Goal: Transaction & Acquisition: Obtain resource

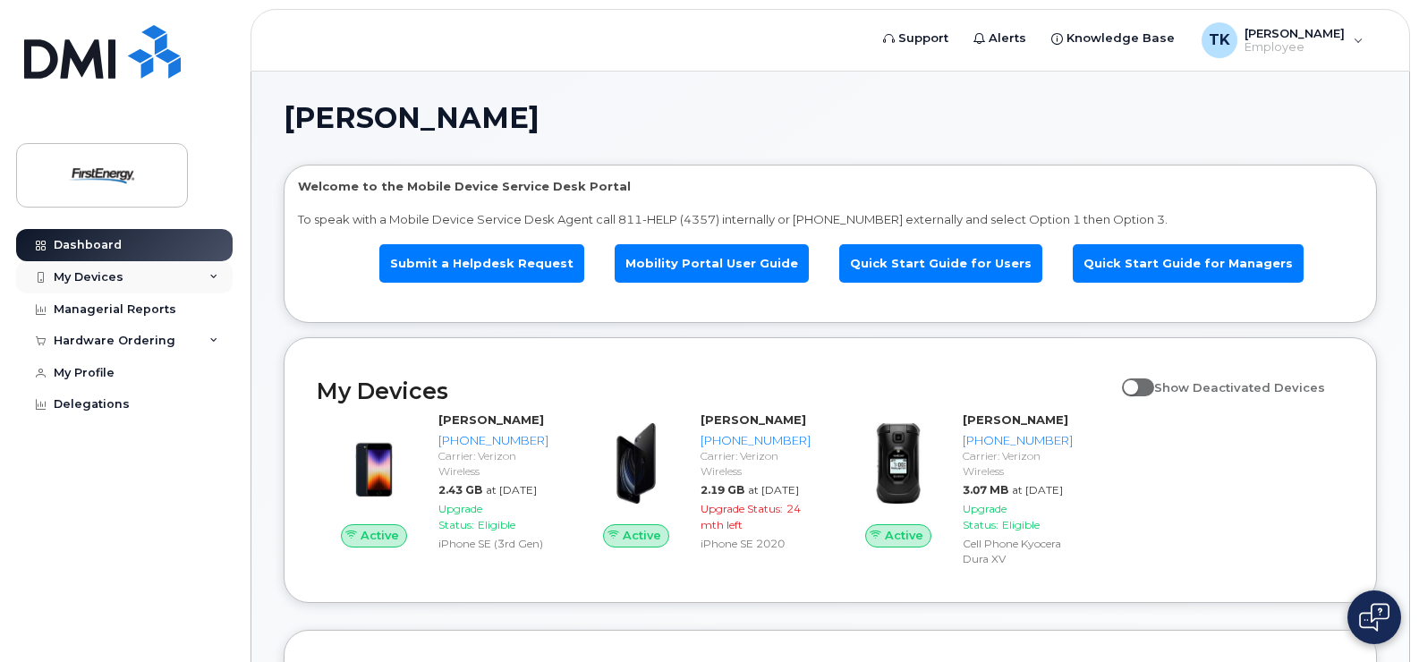
click at [210, 283] on div "My Devices" at bounding box center [124, 277] width 217 height 32
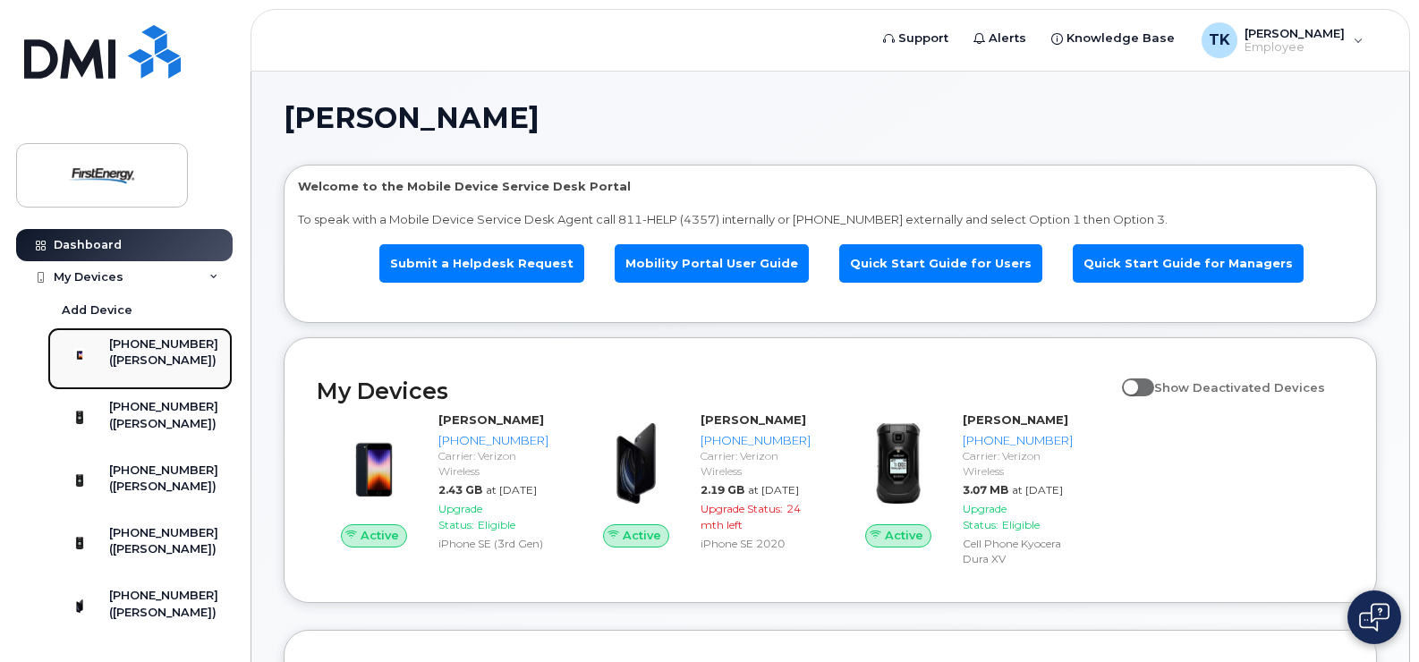
click at [147, 353] on div "[PHONE_NUMBER]" at bounding box center [163, 344] width 109 height 16
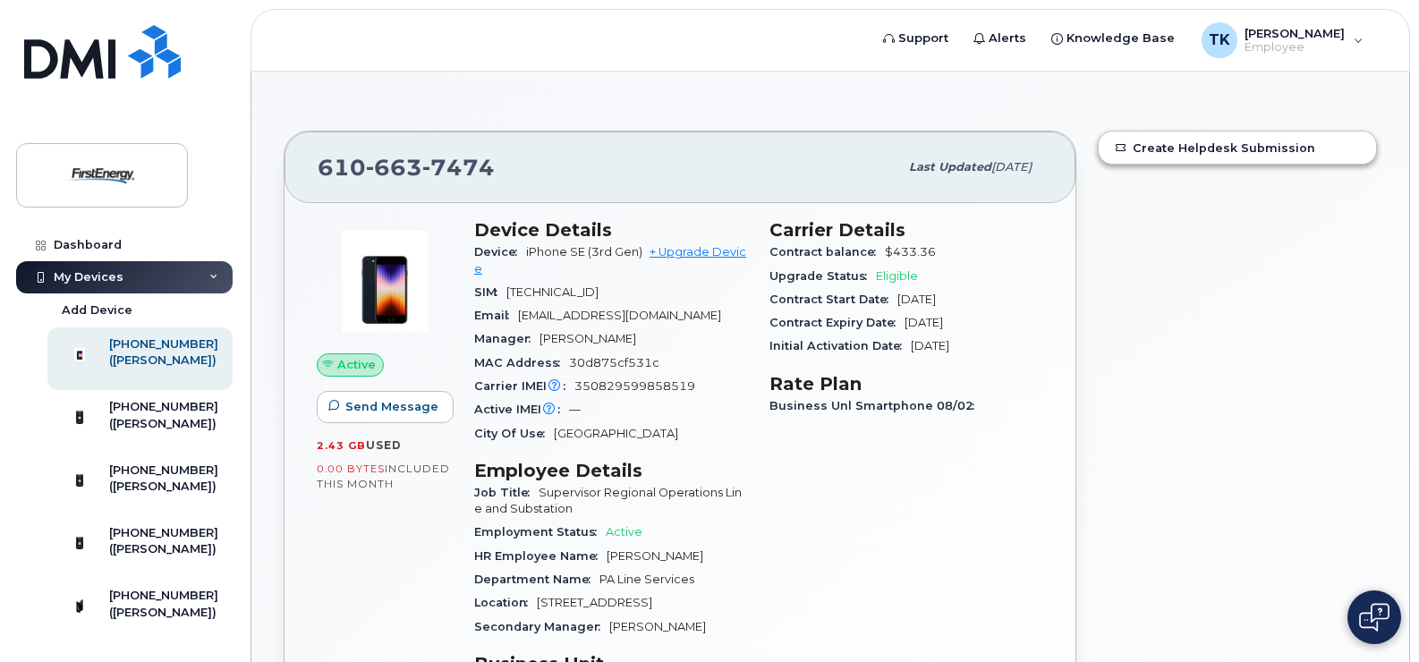
click at [102, 264] on div "My Devices" at bounding box center [124, 277] width 217 height 32
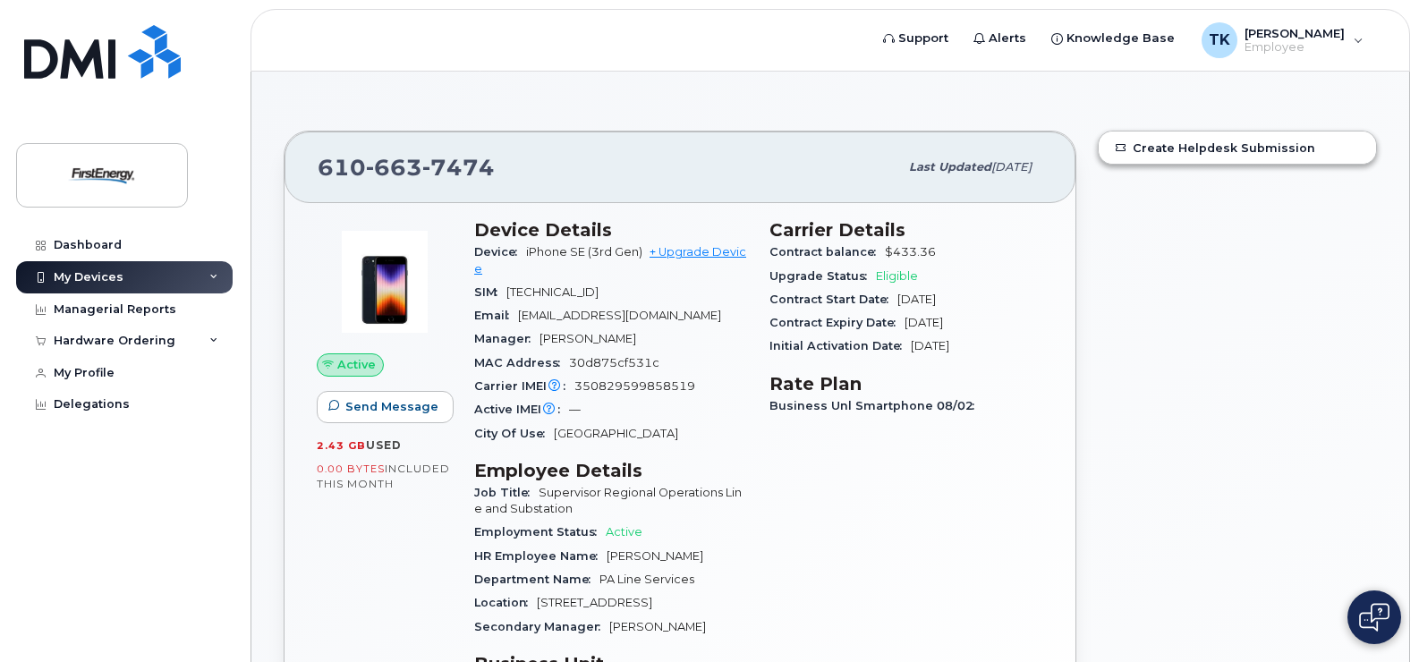
click at [101, 264] on div "My Devices" at bounding box center [124, 277] width 217 height 32
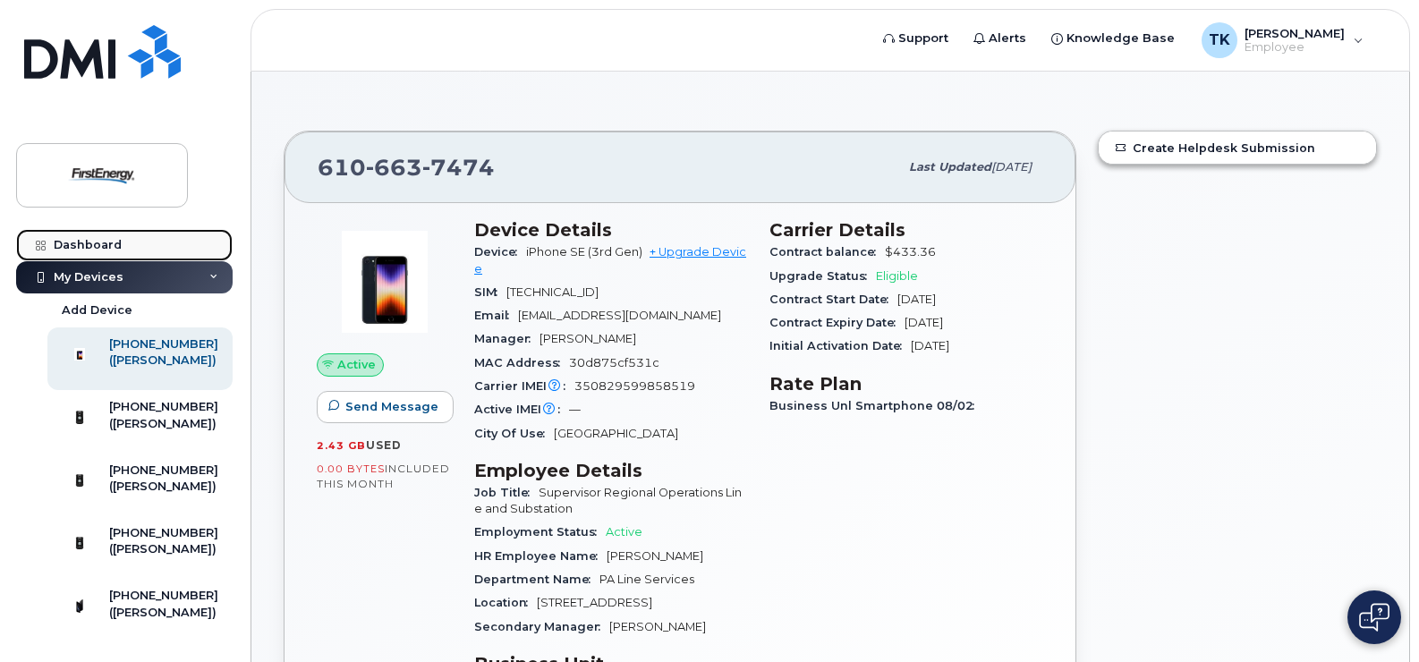
click at [97, 234] on link "Dashboard" at bounding box center [124, 245] width 217 height 32
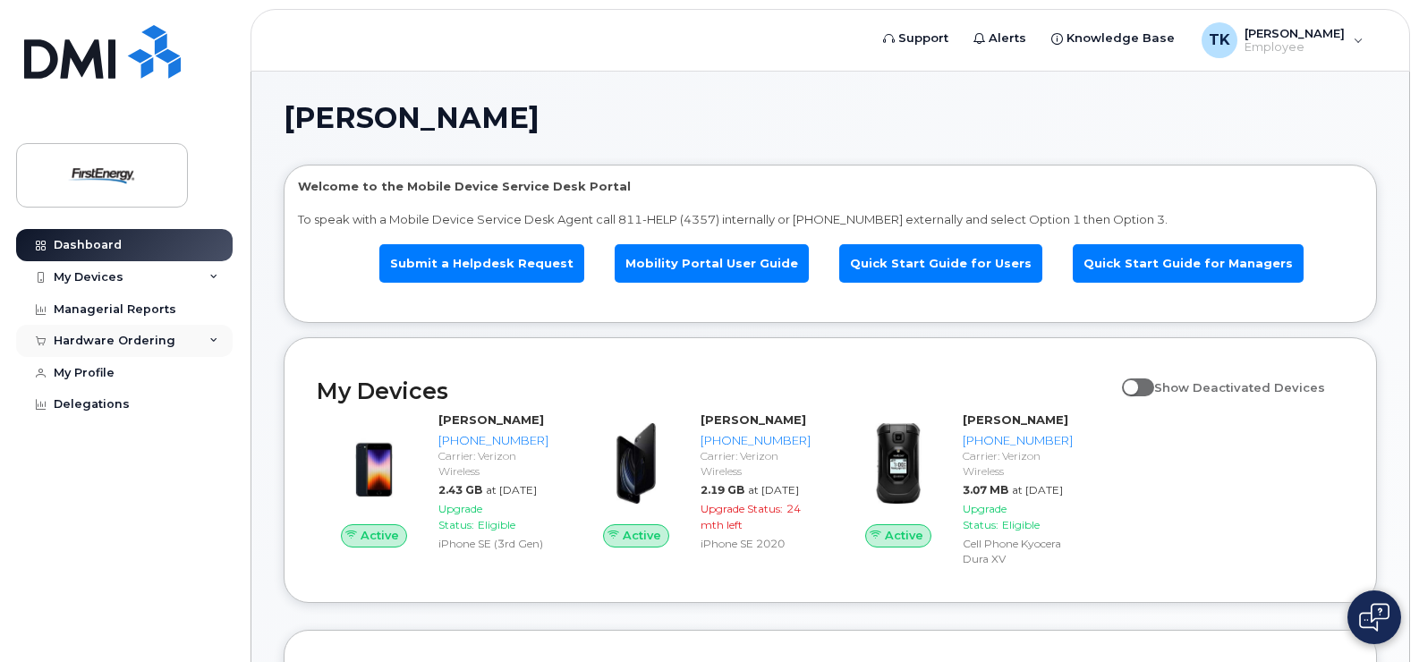
click at [212, 336] on icon at bounding box center [213, 340] width 9 height 9
click at [121, 284] on div "My Devices" at bounding box center [124, 277] width 217 height 32
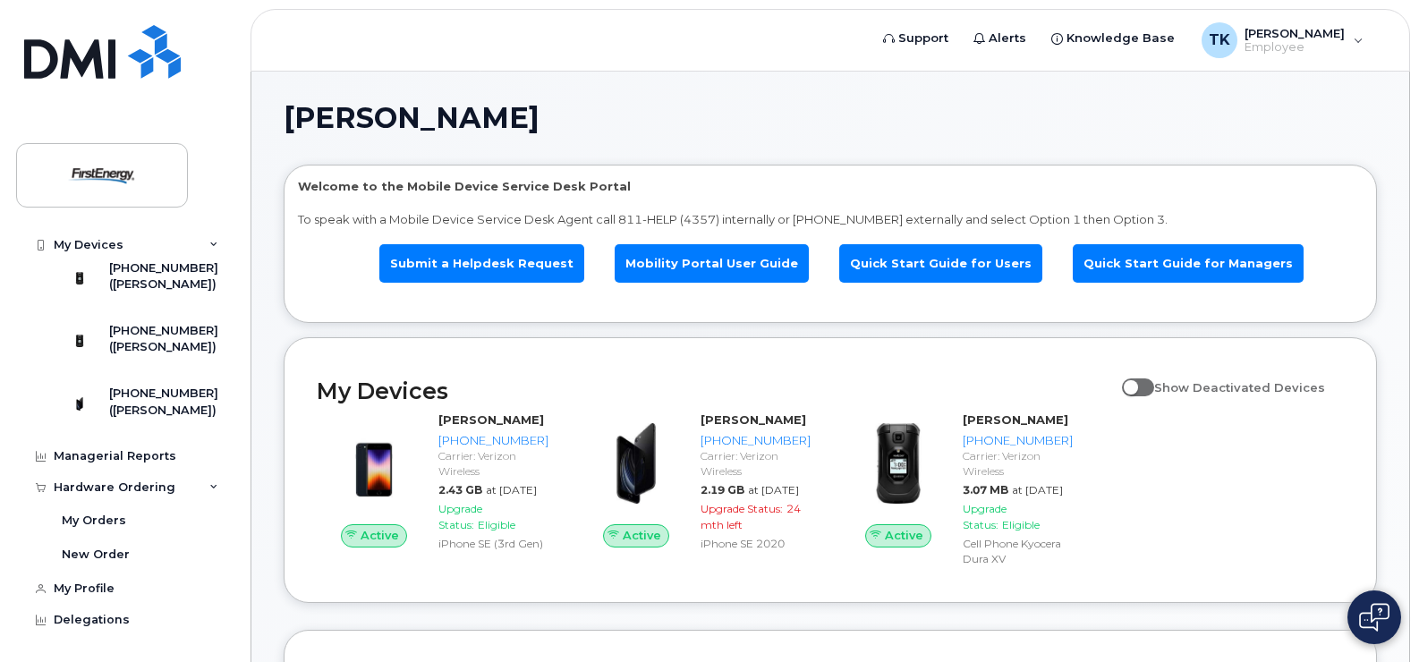
scroll to position [268, 0]
click at [155, 419] on div "([PERSON_NAME])" at bounding box center [163, 411] width 109 height 16
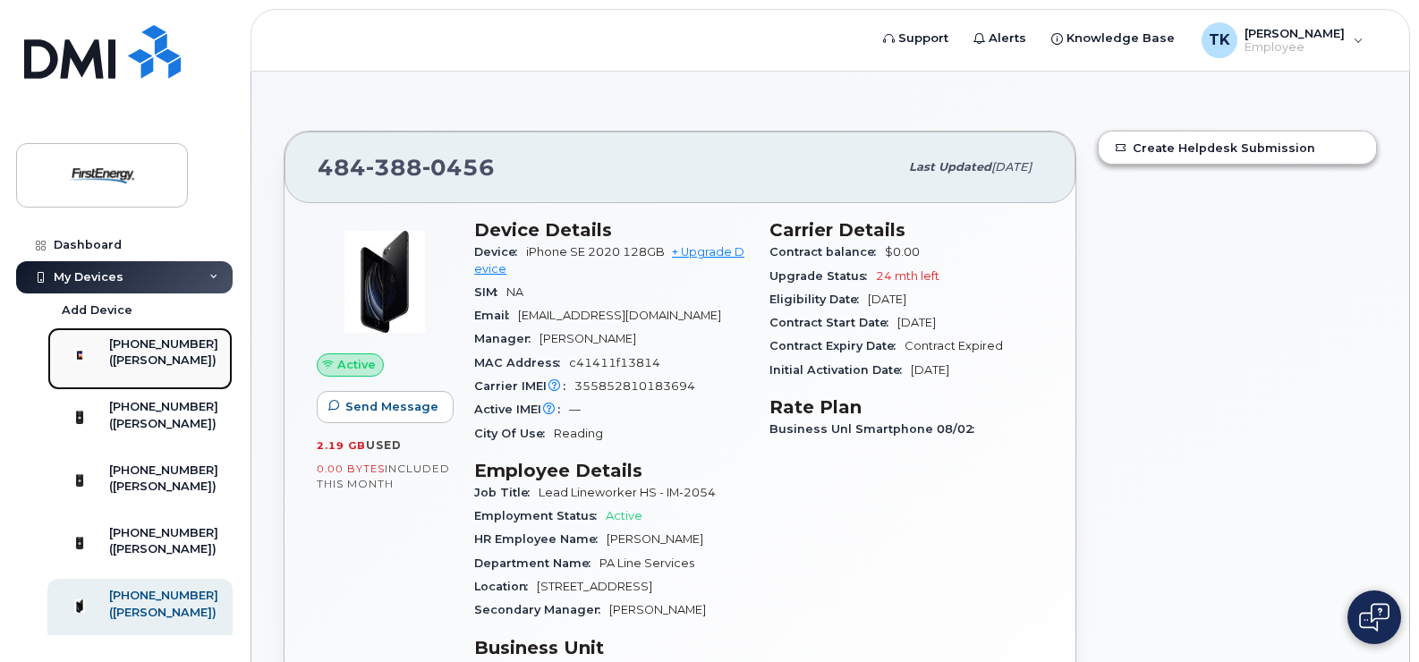
click at [138, 353] on div "[PHONE_NUMBER]" at bounding box center [163, 344] width 109 height 16
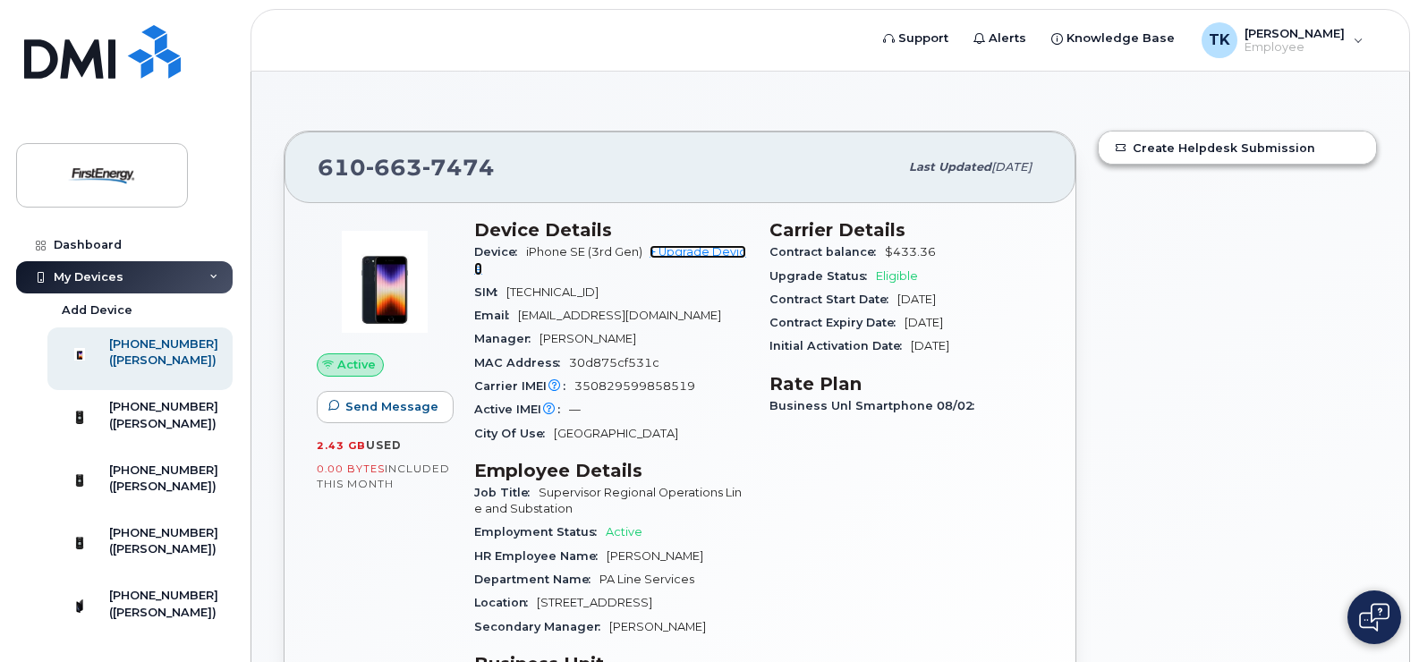
click at [709, 253] on link "+ Upgrade Device" at bounding box center [610, 260] width 272 height 30
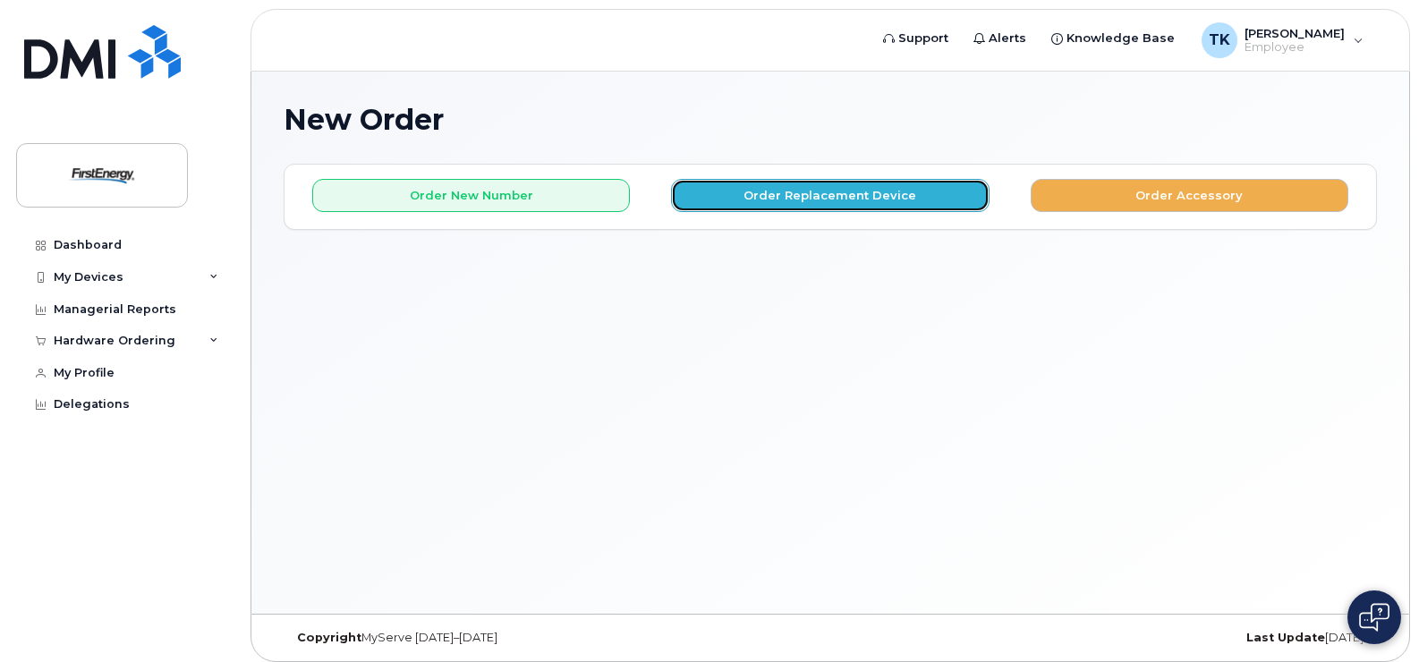
click at [792, 192] on button "Order Replacement Device" at bounding box center [830, 195] width 318 height 33
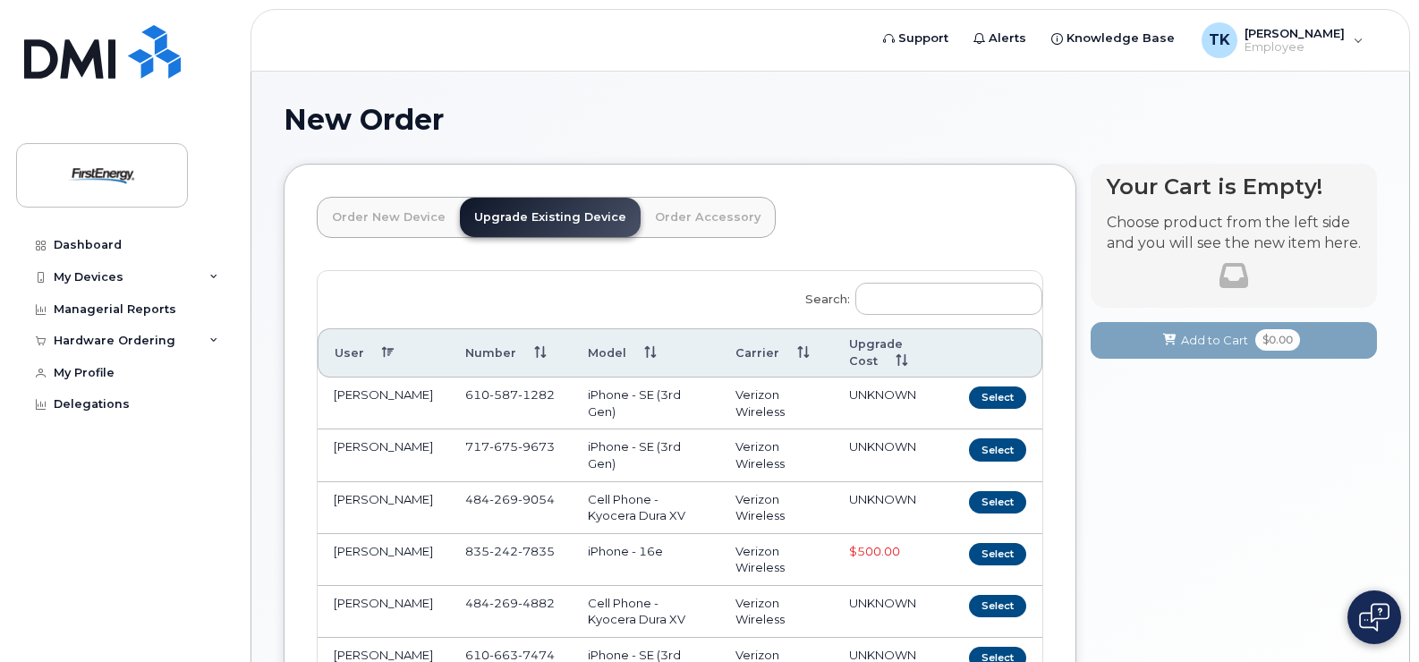
scroll to position [89, 0]
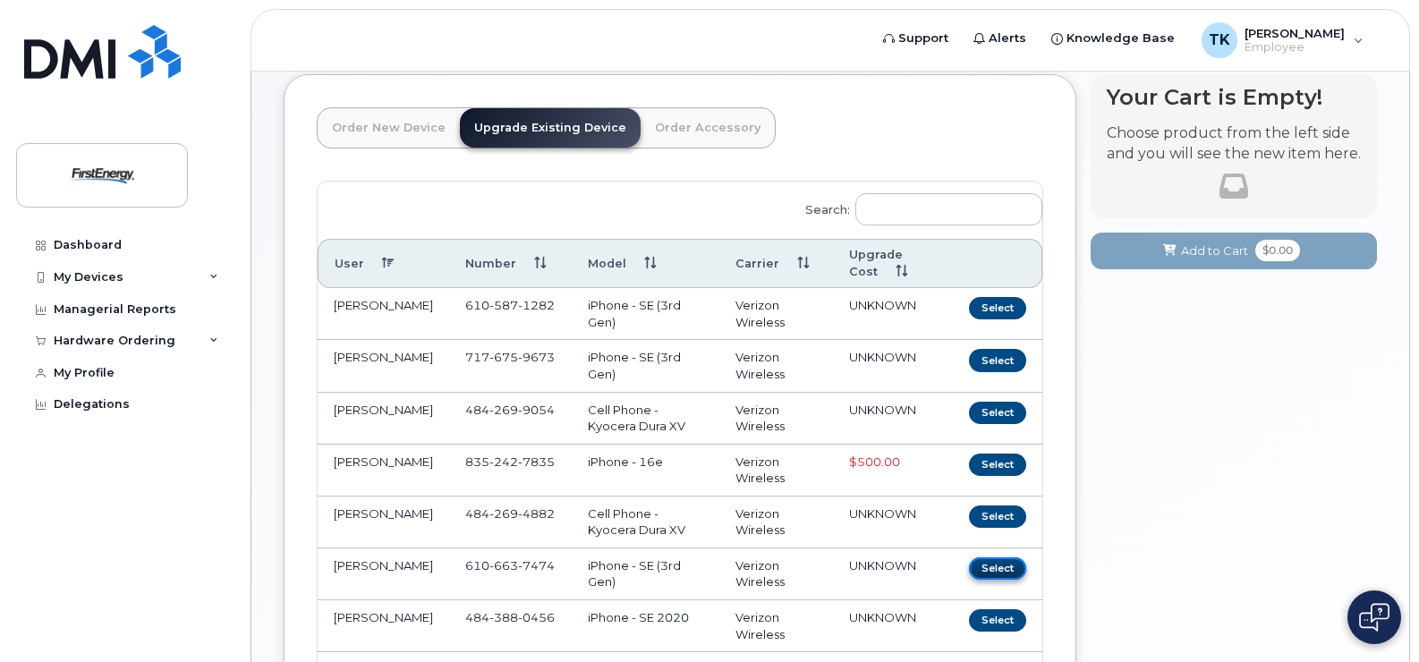
click at [1009, 570] on button "Select" at bounding box center [997, 568] width 57 height 22
